Goal: Task Accomplishment & Management: Use online tool/utility

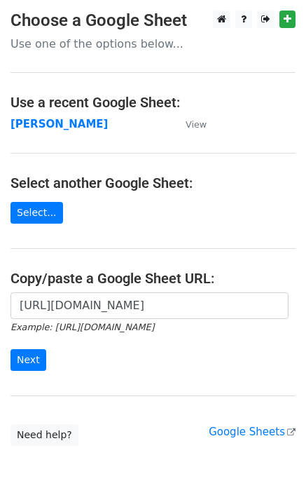
click at [29, 356] on input "Next" at bounding box center [29, 360] width 36 height 22
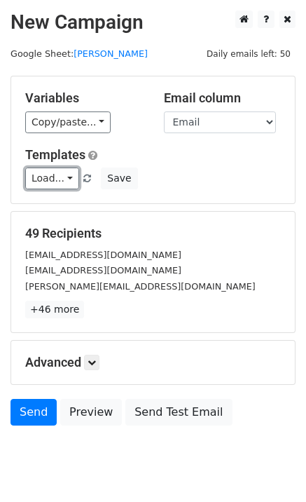
drag, startPoint x: 48, startPoint y: 175, endPoint x: 66, endPoint y: 206, distance: 36.4
click at [48, 175] on link "Load..." at bounding box center [52, 179] width 54 height 22
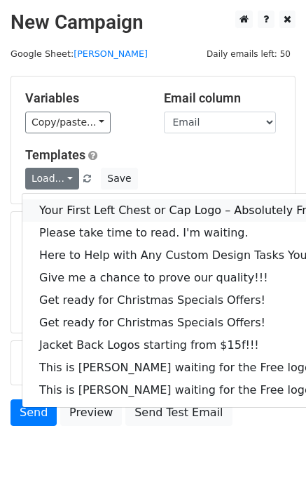
click at [67, 210] on link "Your First Left Chest or Cap Logo – Absolutely Free" at bounding box center [189, 210] width 335 height 22
